Goal: Task Accomplishment & Management: Use online tool/utility

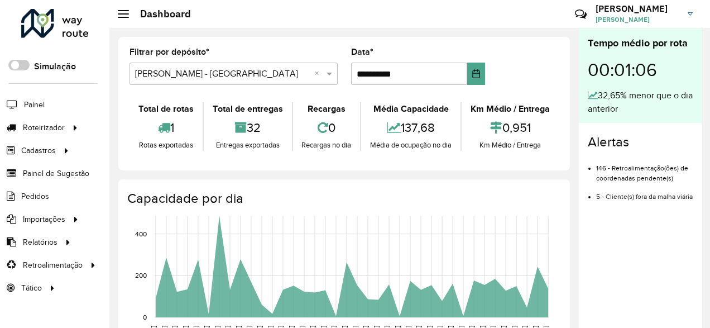
click at [259, 8] on hb-header "Dashboard Críticas? Dúvidas? Elogios? Sugestões? Entre em contato conosco! Pedr…" at bounding box center [409, 14] width 600 height 28
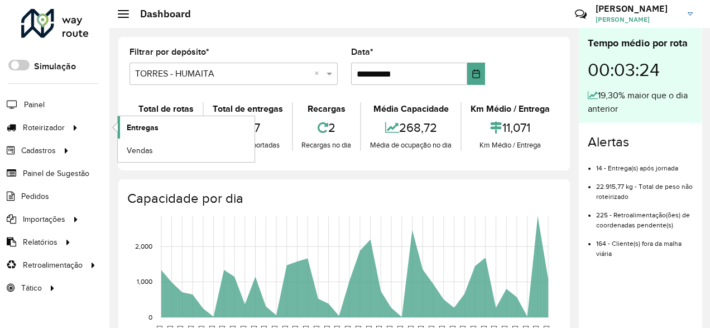
click at [147, 132] on span "Entregas" at bounding box center [143, 128] width 32 height 12
click at [129, 122] on span "Entregas" at bounding box center [143, 128] width 32 height 12
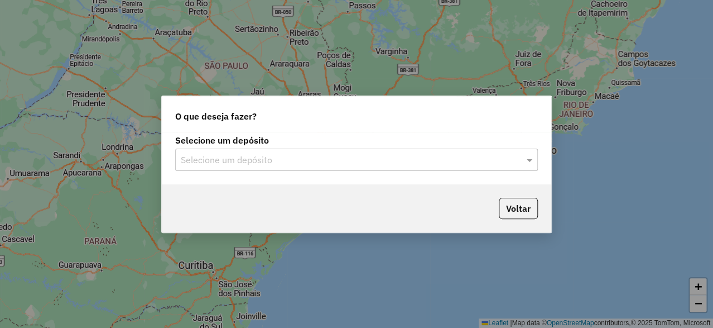
click at [255, 163] on input "text" at bounding box center [345, 159] width 329 height 13
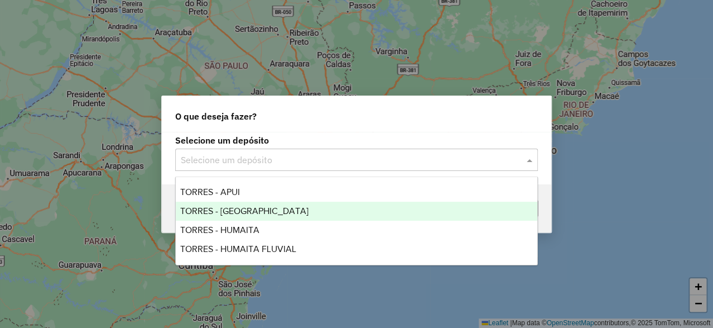
click at [231, 208] on span "TORRES - [GEOGRAPHIC_DATA]" at bounding box center [244, 210] width 128 height 9
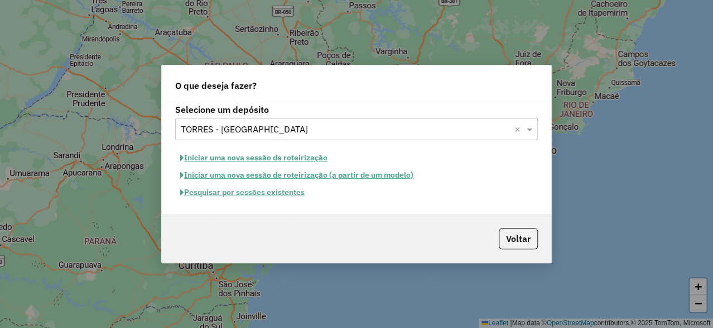
click at [257, 156] on button "Iniciar uma nova sessão de roteirização" at bounding box center [253, 157] width 157 height 17
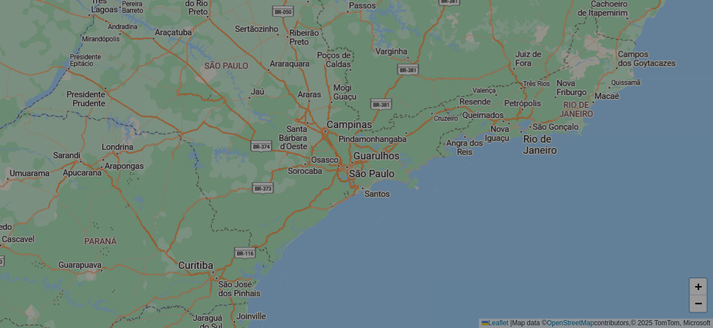
select select "*"
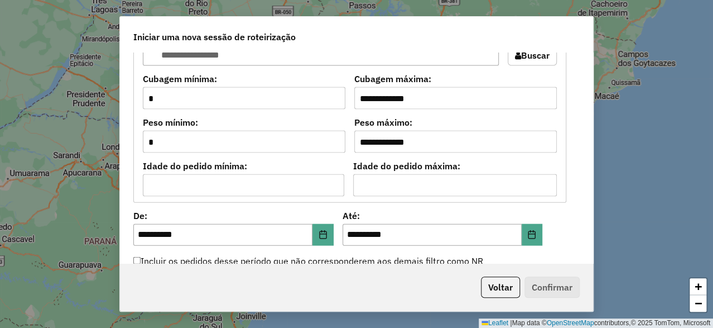
scroll to position [1004, 0]
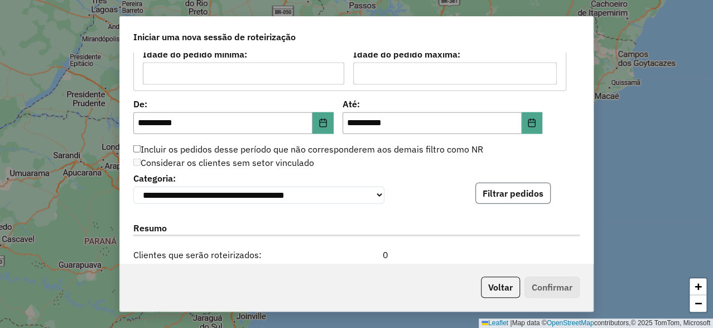
click at [490, 193] on button "Filtrar pedidos" at bounding box center [512, 192] width 75 height 21
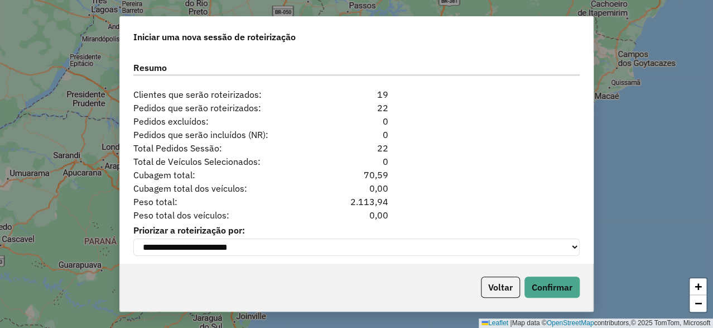
scroll to position [1406, 0]
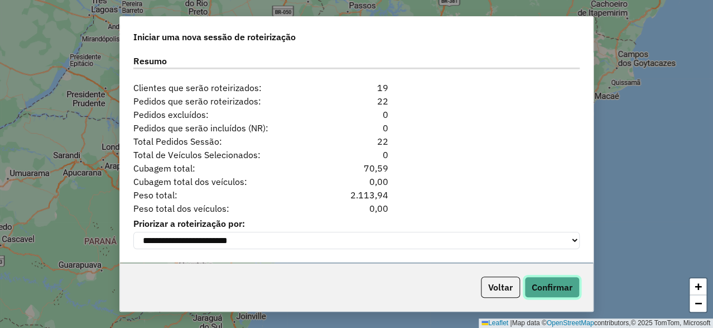
click at [545, 290] on button "Confirmar" at bounding box center [552, 286] width 55 height 21
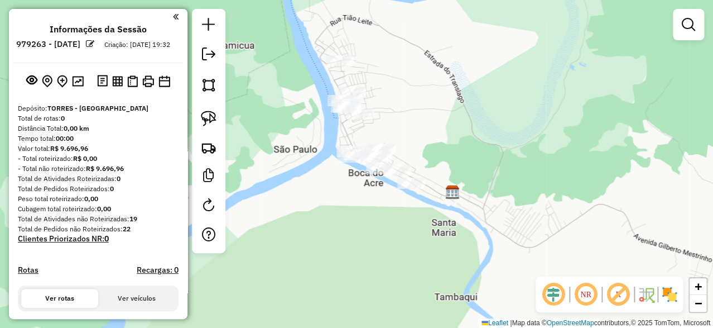
drag, startPoint x: 391, startPoint y: 127, endPoint x: 421, endPoint y: 135, distance: 30.7
click at [421, 135] on div "Janela de atendimento Grade de atendimento Capacidade Transportadoras Veículos …" at bounding box center [356, 164] width 713 height 328
drag, startPoint x: 213, startPoint y: 118, endPoint x: 224, endPoint y: 110, distance: 14.0
click at [213, 118] on img at bounding box center [209, 119] width 16 height 16
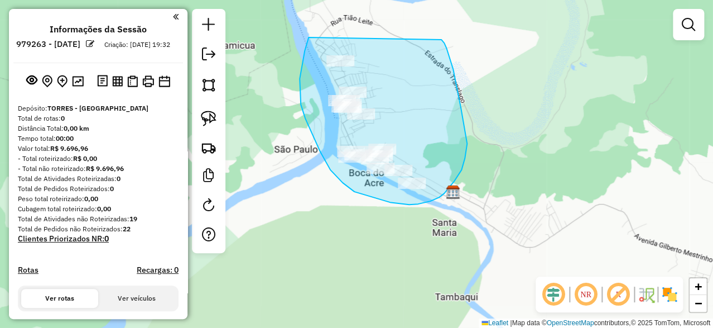
drag, startPoint x: 309, startPoint y: 37, endPoint x: 441, endPoint y: 40, distance: 132.8
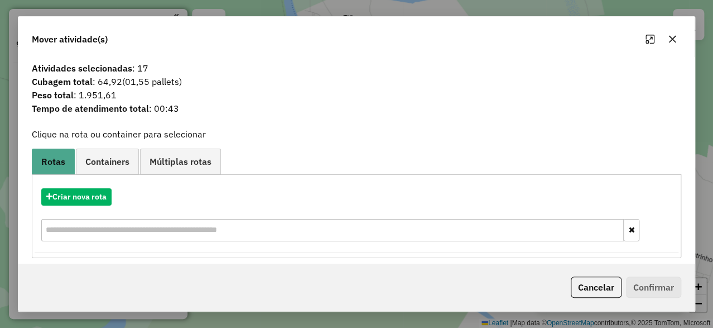
click at [73, 208] on div "Criar nova rota" at bounding box center [357, 216] width 644 height 73
click at [85, 196] on button "Criar nova rota" at bounding box center [76, 196] width 70 height 17
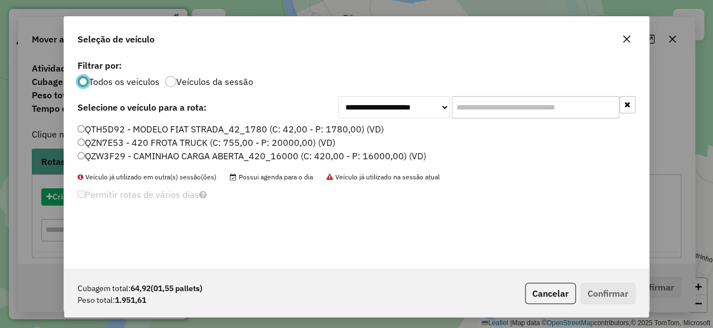
scroll to position [6, 3]
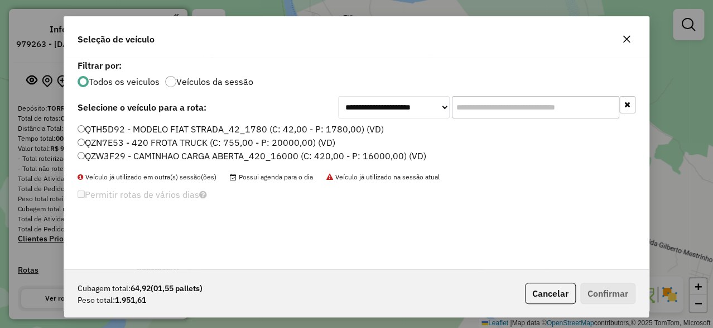
click at [123, 141] on label "QZN7E53 - 420 FROTA TRUCK (C: 755,00 - P: 20000,00) (VD)" at bounding box center [207, 142] width 258 height 13
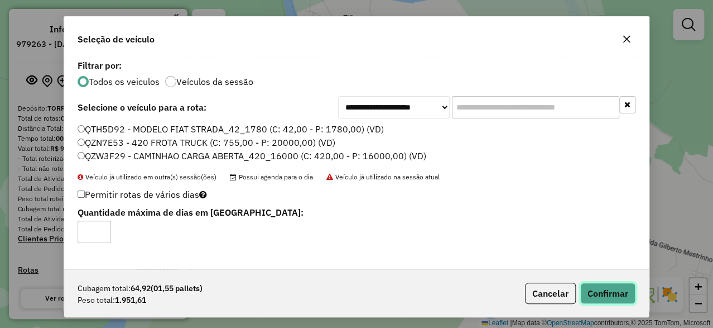
click at [597, 293] on button "Confirmar" at bounding box center [607, 292] width 55 height 21
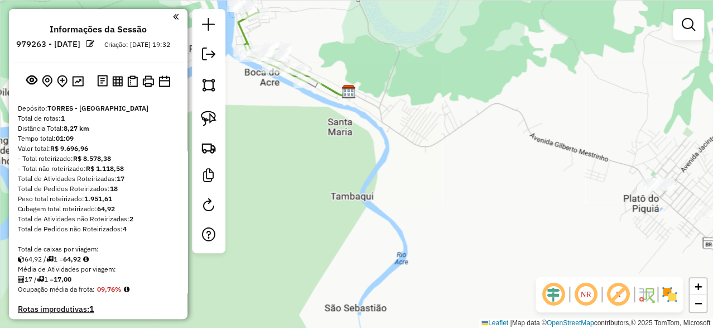
drag, startPoint x: 497, startPoint y: 182, endPoint x: 391, endPoint y: 77, distance: 149.6
click at [391, 77] on div "Janela de atendimento Grade de atendimento Capacidade Transportadoras Veículos …" at bounding box center [356, 164] width 713 height 328
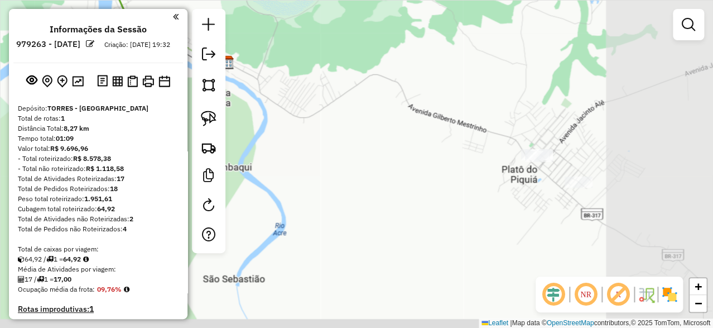
drag, startPoint x: 492, startPoint y: 103, endPoint x: 396, endPoint y: 84, distance: 98.3
click at [396, 84] on div "Janela de atendimento Grade de atendimento Capacidade Transportadoras Veículos …" at bounding box center [356, 164] width 713 height 328
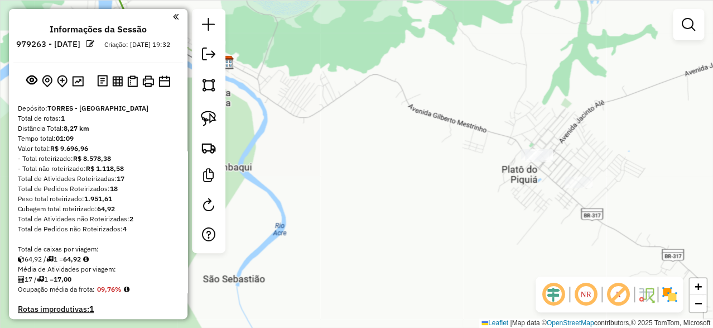
drag, startPoint x: 213, startPoint y: 116, endPoint x: 284, endPoint y: 100, distance: 72.2
click at [213, 116] on img at bounding box center [209, 119] width 16 height 16
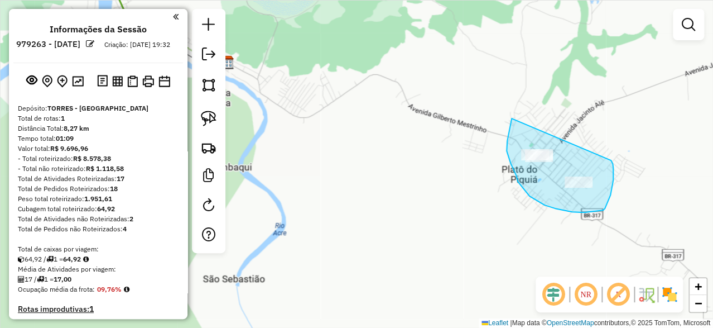
drag, startPoint x: 512, startPoint y: 118, endPoint x: 609, endPoint y: 156, distance: 104.3
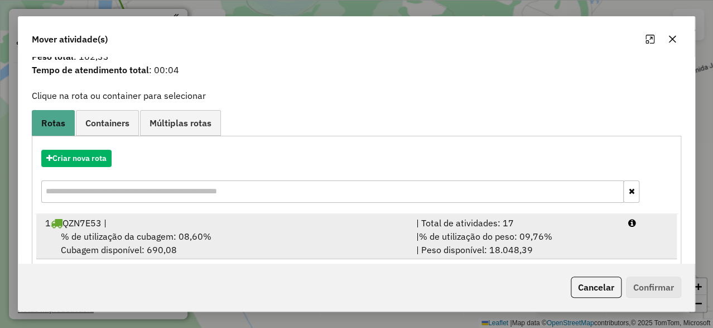
scroll to position [53, 0]
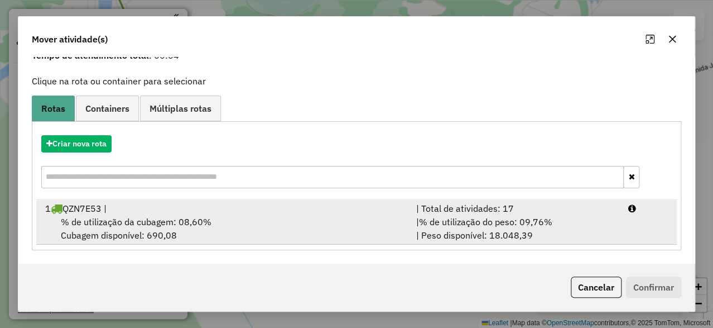
click at [121, 224] on span "% de utilização da cubagem: 08,60%" at bounding box center [136, 221] width 151 height 11
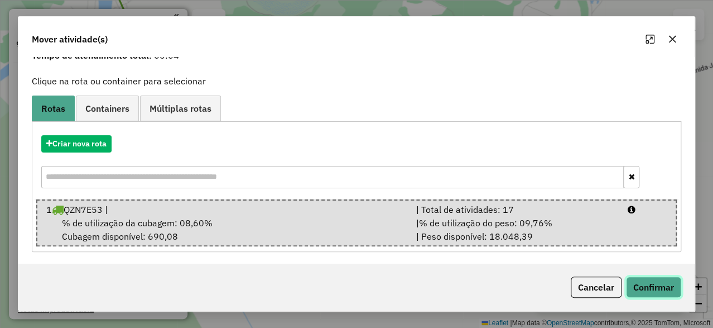
click at [643, 283] on button "Confirmar" at bounding box center [653, 286] width 55 height 21
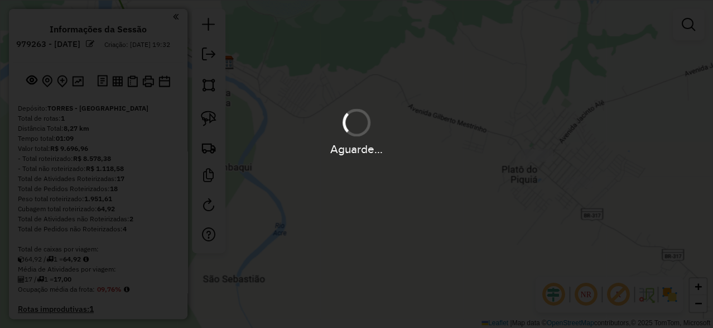
scroll to position [0, 0]
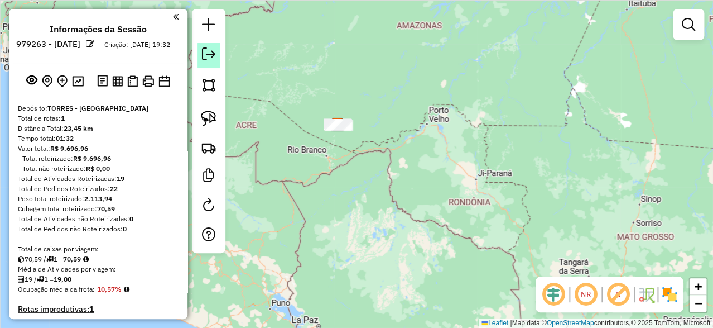
click at [215, 55] on em at bounding box center [208, 53] width 13 height 13
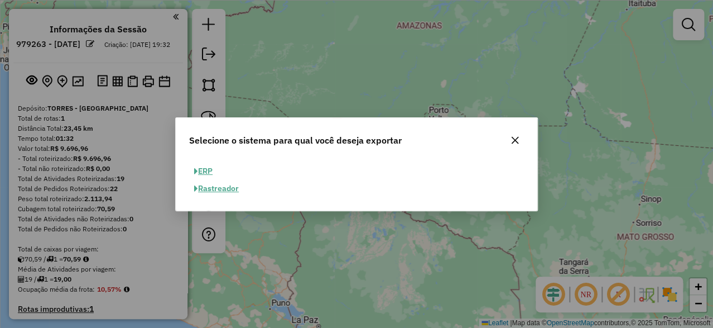
click at [207, 169] on button "ERP" at bounding box center [203, 170] width 28 height 17
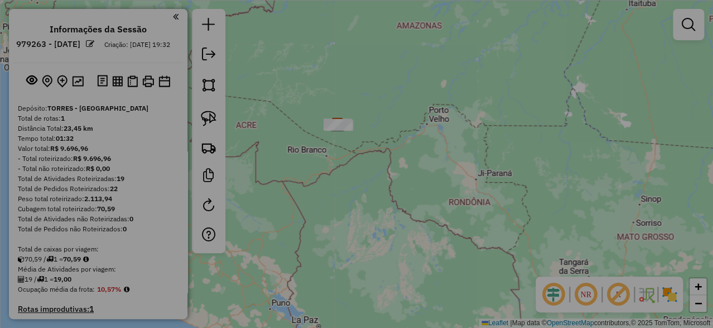
select select "**"
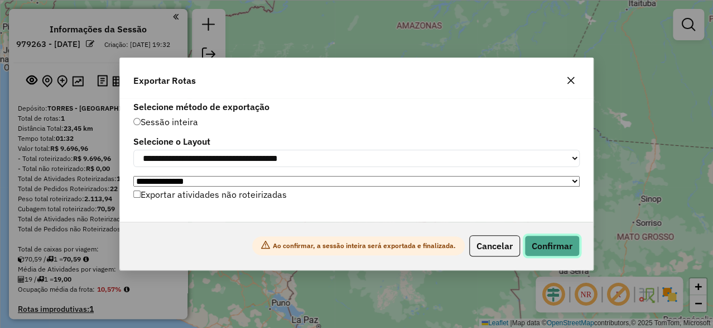
click at [551, 245] on button "Confirmar" at bounding box center [552, 245] width 55 height 21
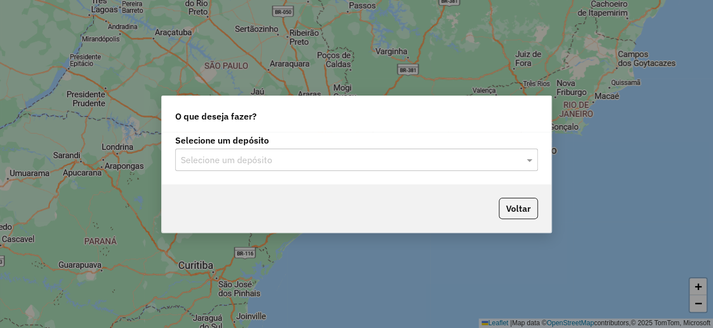
click at [309, 157] on input "text" at bounding box center [345, 159] width 329 height 13
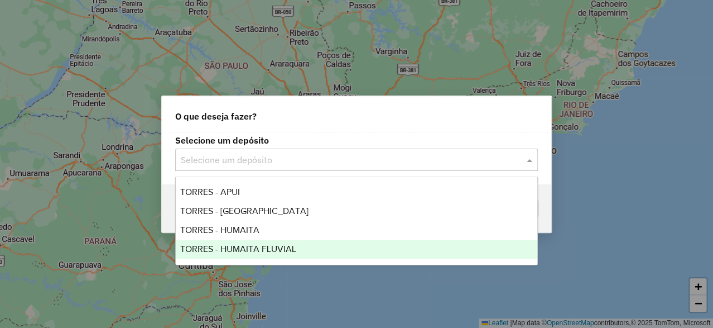
click at [228, 246] on span "TORRES - HUMAITA FLUVIAL" at bounding box center [238, 248] width 116 height 9
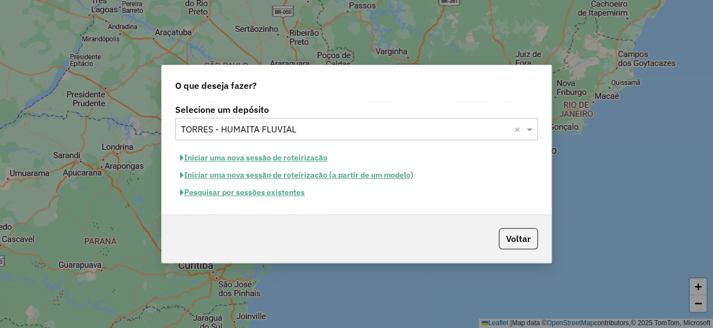
click at [266, 152] on button "Iniciar uma nova sessão de roteirização" at bounding box center [253, 157] width 157 height 17
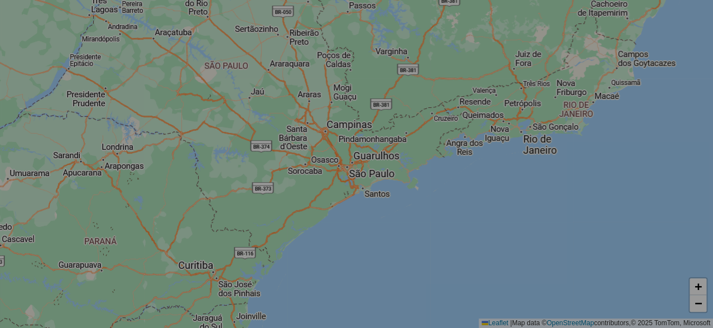
select select "*"
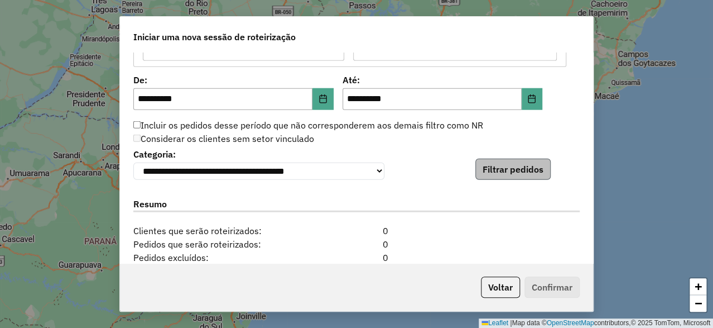
scroll to position [1060, 0]
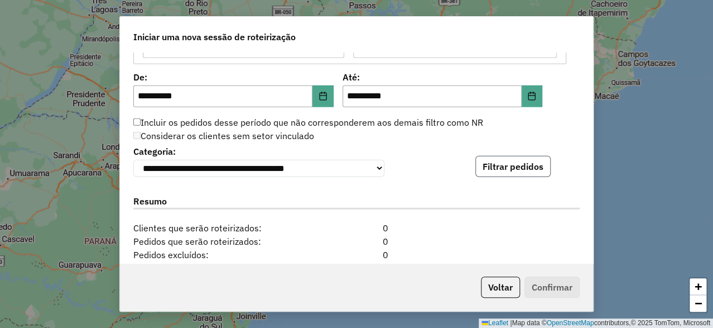
click at [478, 168] on button "Filtrar pedidos" at bounding box center [512, 166] width 75 height 21
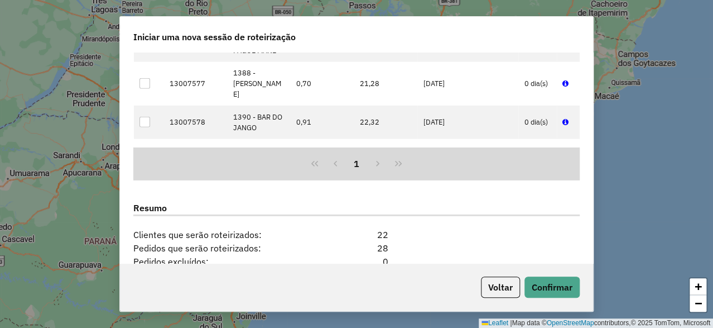
scroll to position [1435, 0]
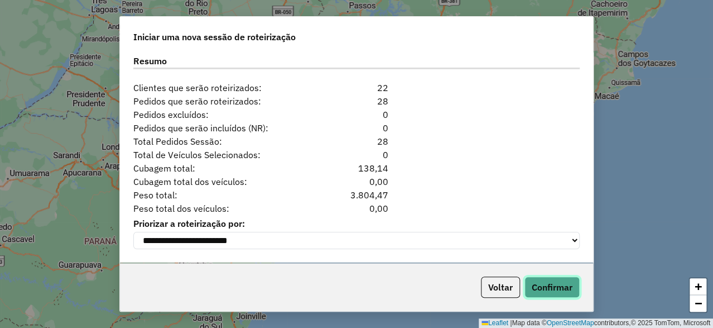
click at [542, 284] on button "Confirmar" at bounding box center [552, 286] width 55 height 21
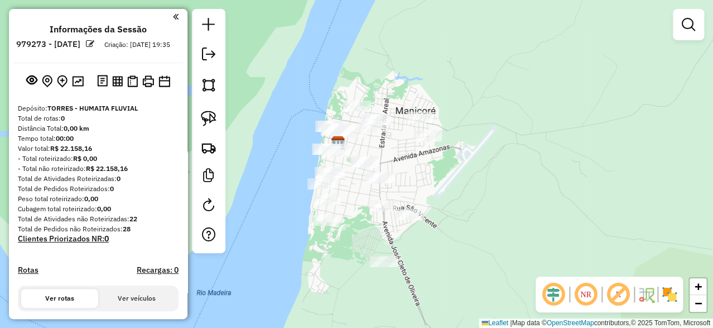
drag, startPoint x: 479, startPoint y: 165, endPoint x: 430, endPoint y: 135, distance: 57.3
click at [430, 135] on div "Janela de atendimento Grade de atendimento Capacidade Transportadoras Veículos …" at bounding box center [356, 164] width 713 height 328
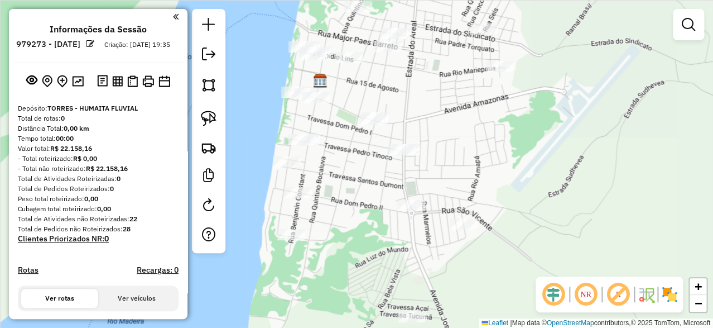
drag, startPoint x: 423, startPoint y: 125, endPoint x: 460, endPoint y: 117, distance: 37.7
click at [460, 118] on div "Janela de atendimento Grade de atendimento Capacidade Transportadoras Veículos …" at bounding box center [356, 164] width 713 height 328
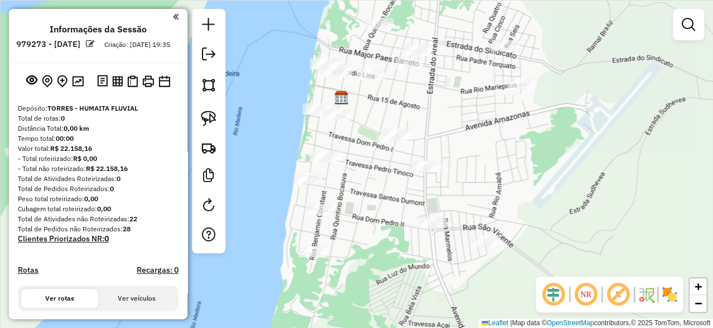
drag, startPoint x: 446, startPoint y: 110, endPoint x: 452, endPoint y: 121, distance: 12.3
click at [452, 121] on div "Janela de atendimento Grade de atendimento Capacidade Transportadoras Veículos …" at bounding box center [356, 164] width 713 height 328
click at [207, 114] on img at bounding box center [209, 119] width 16 height 16
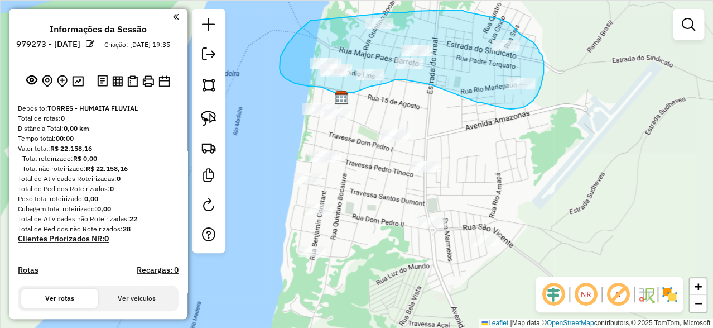
drag, startPoint x: 309, startPoint y: 22, endPoint x: 377, endPoint y: 11, distance: 68.4
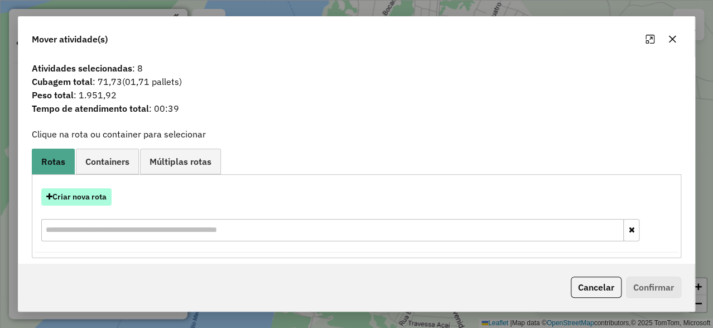
click at [90, 195] on button "Criar nova rota" at bounding box center [76, 196] width 70 height 17
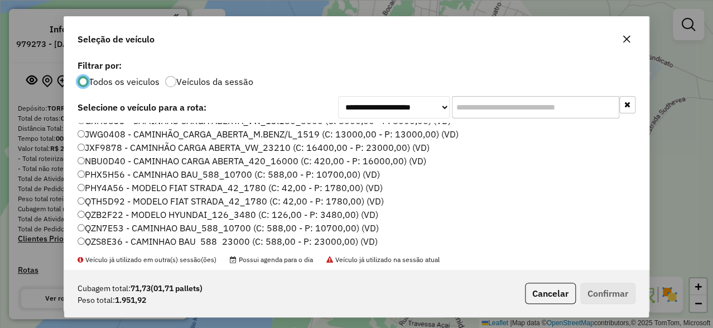
scroll to position [24, 0]
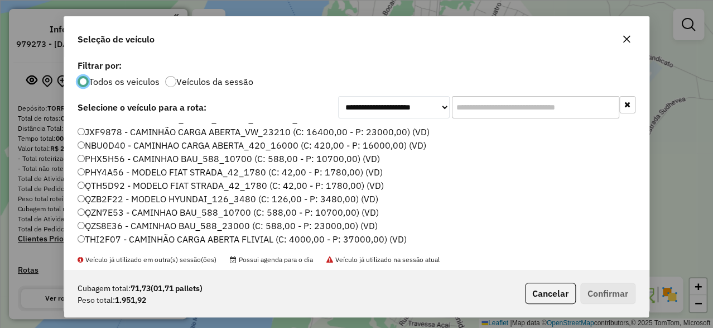
click at [165, 238] on label "THI2F07 - CAMINHÃO CARGA ABERTA FLIVIAL (C: 4000,00 - P: 37000,00) (VD)" at bounding box center [242, 238] width 329 height 13
click at [631, 296] on button "Confirmar" at bounding box center [607, 292] width 55 height 21
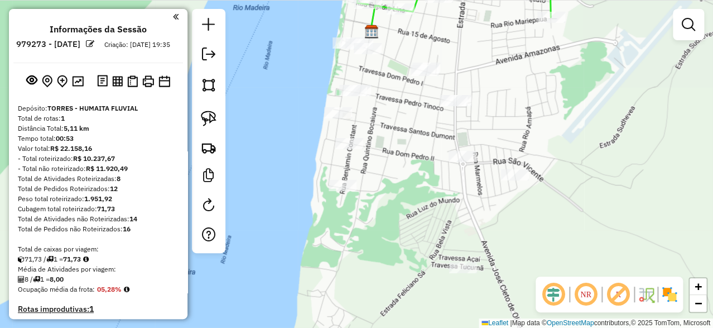
drag, startPoint x: 484, startPoint y: 167, endPoint x: 515, endPoint y: 100, distance: 72.9
click at [515, 100] on div "Janela de atendimento Grade de atendimento Capacidade Transportadoras Veículos …" at bounding box center [356, 164] width 713 height 328
drag, startPoint x: 206, startPoint y: 110, endPoint x: 214, endPoint y: 95, distance: 16.8
click at [206, 111] on img at bounding box center [209, 119] width 16 height 16
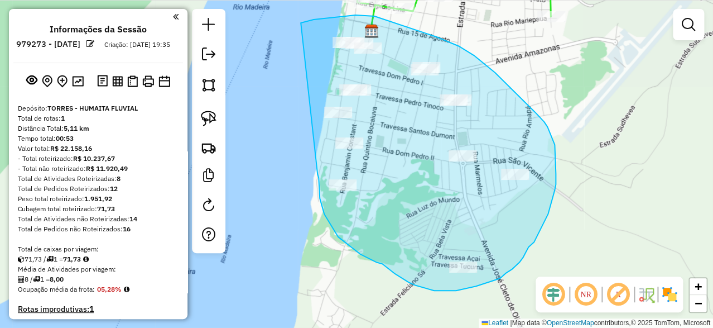
drag, startPoint x: 301, startPoint y: 23, endPoint x: 313, endPoint y: 162, distance: 140.0
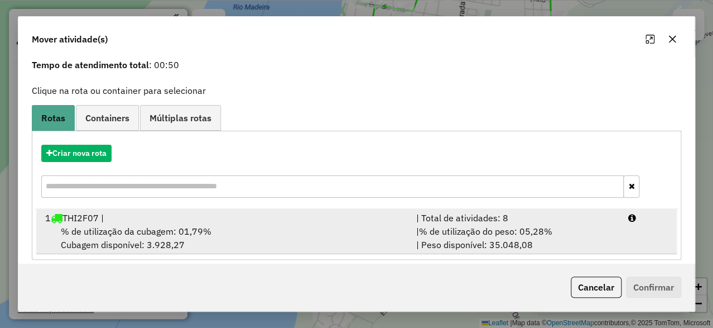
scroll to position [53, 0]
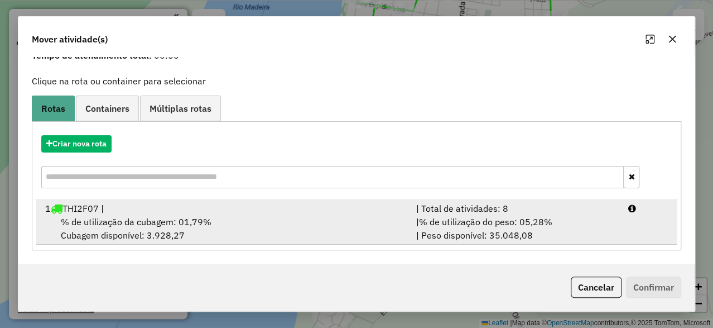
click at [152, 238] on div "% de utilização da cubagem: 01,79% Cubagem disponível: 3.928,27" at bounding box center [224, 228] width 371 height 27
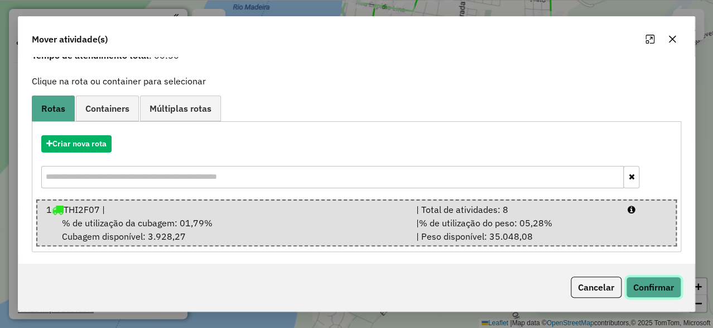
click at [655, 282] on button "Confirmar" at bounding box center [653, 286] width 55 height 21
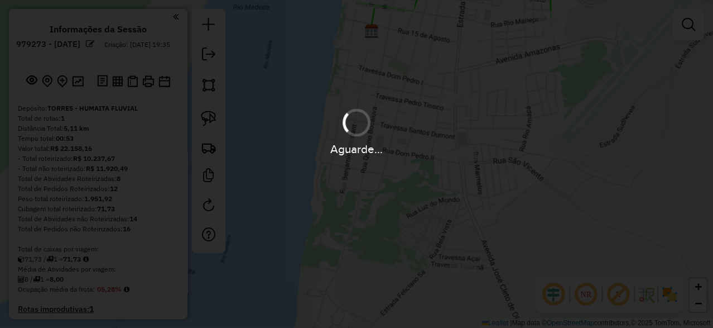
scroll to position [0, 0]
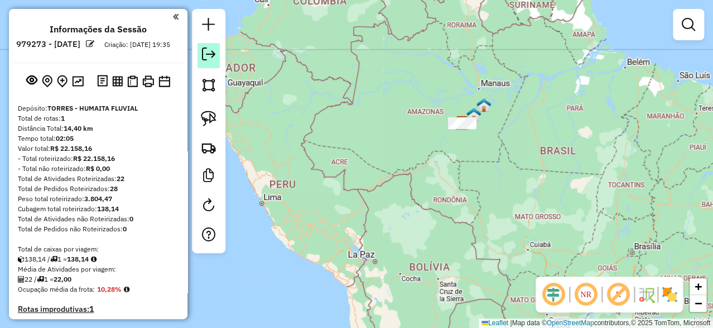
click at [216, 55] on link at bounding box center [209, 55] width 22 height 25
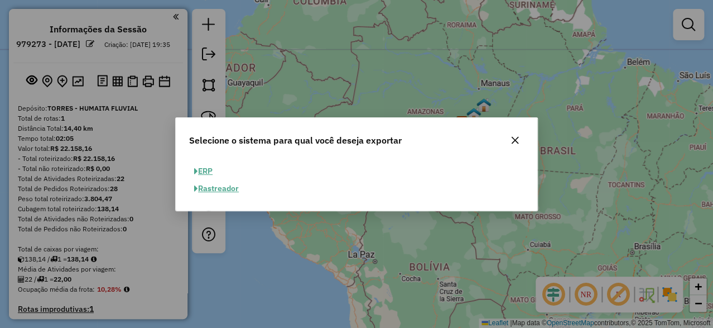
click at [208, 169] on button "ERP" at bounding box center [203, 170] width 28 height 17
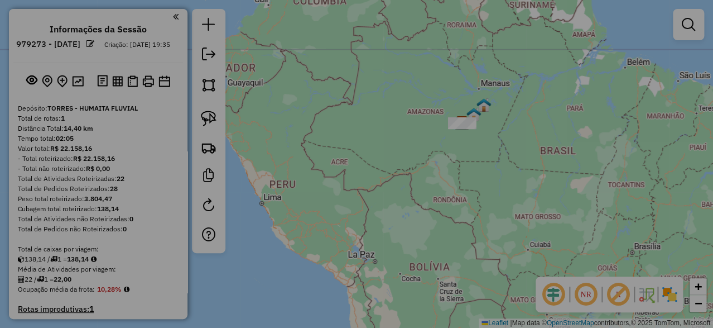
select select "**"
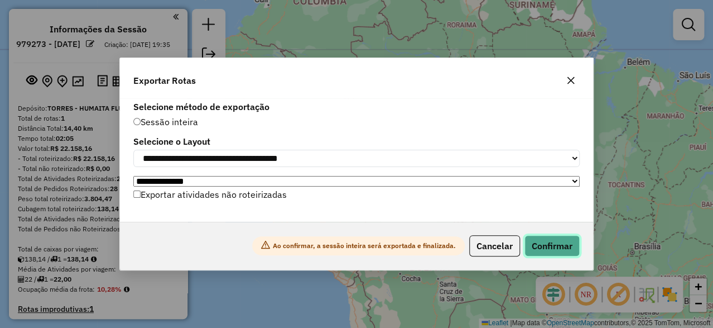
click at [551, 246] on button "Confirmar" at bounding box center [552, 245] width 55 height 21
